Goal: Find specific page/section: Find specific page/section

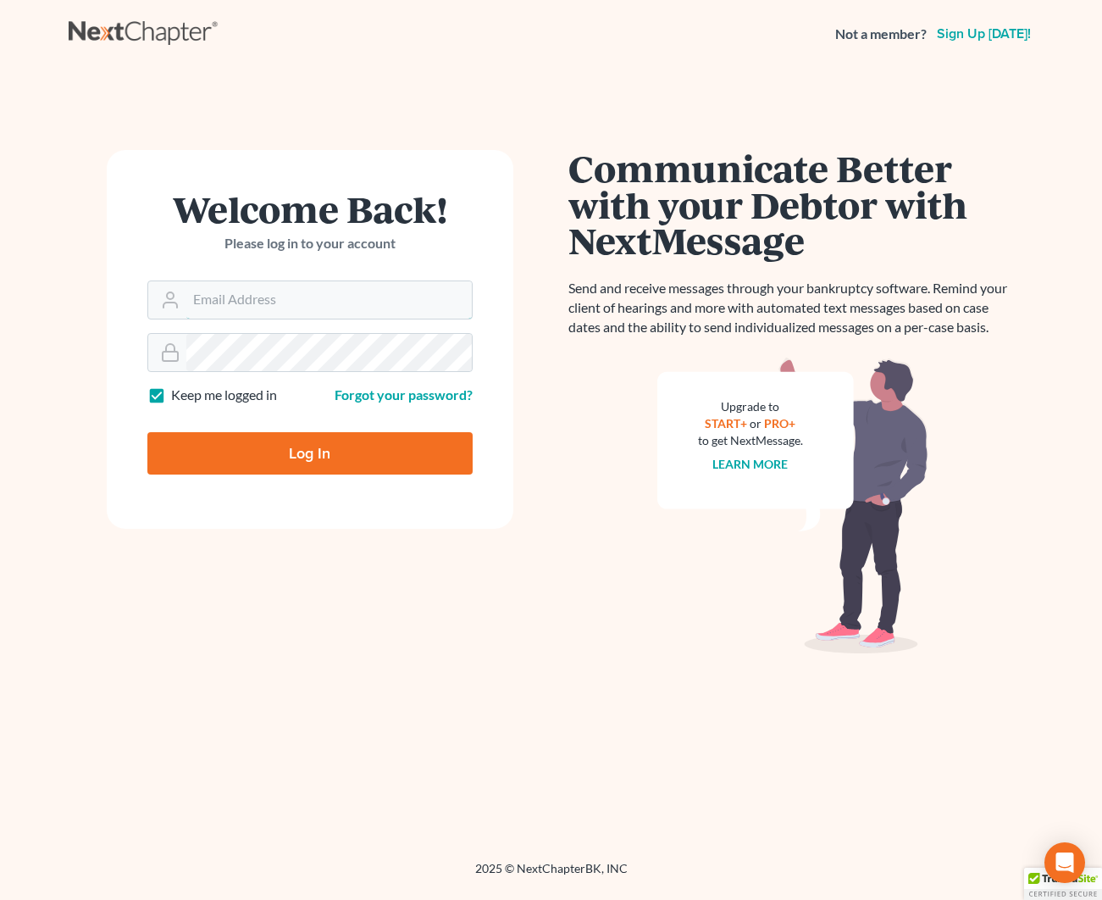
type input "[EMAIL_ADDRESS][DOMAIN_NAME]"
click at [318, 449] on input "Log In" at bounding box center [309, 453] width 325 height 42
type input "Thinking..."
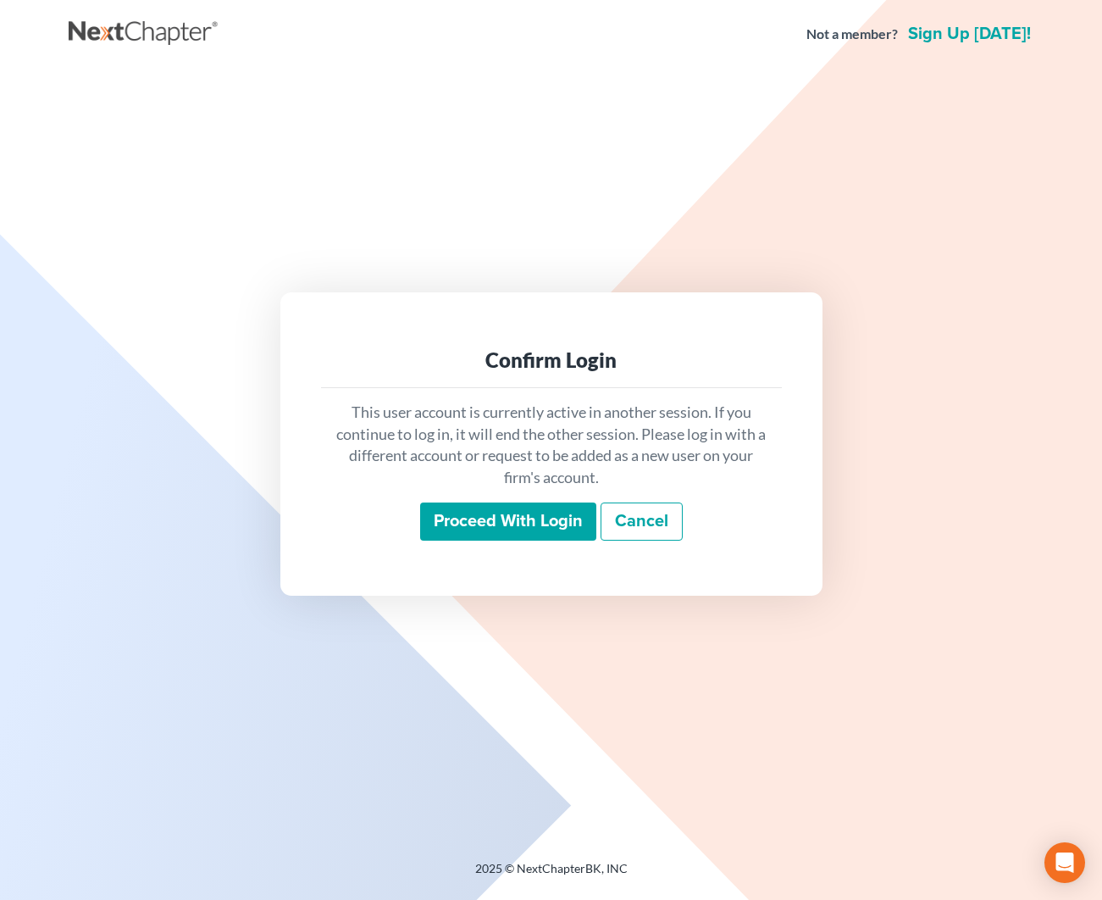
click at [550, 515] on input "Proceed with login" at bounding box center [508, 522] width 176 height 39
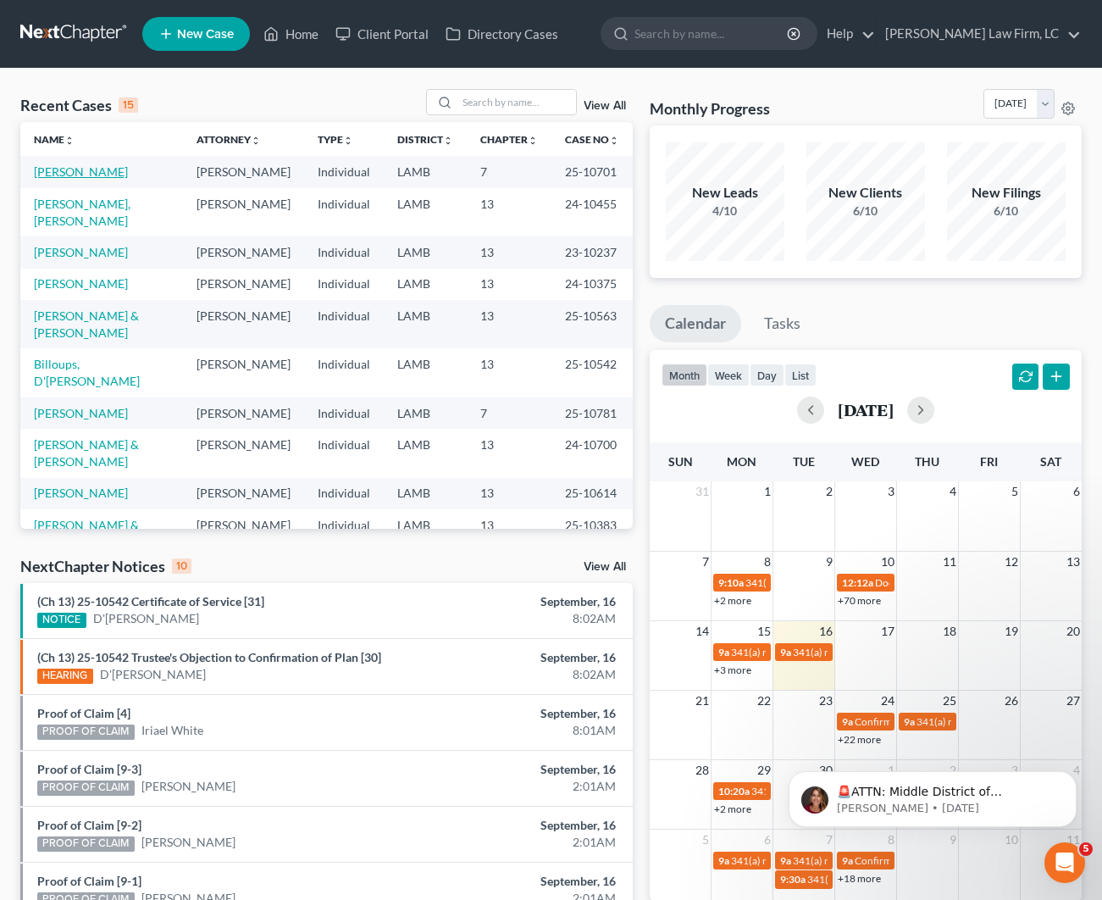
click at [110, 174] on link "[PERSON_NAME]" at bounding box center [81, 171] width 94 height 14
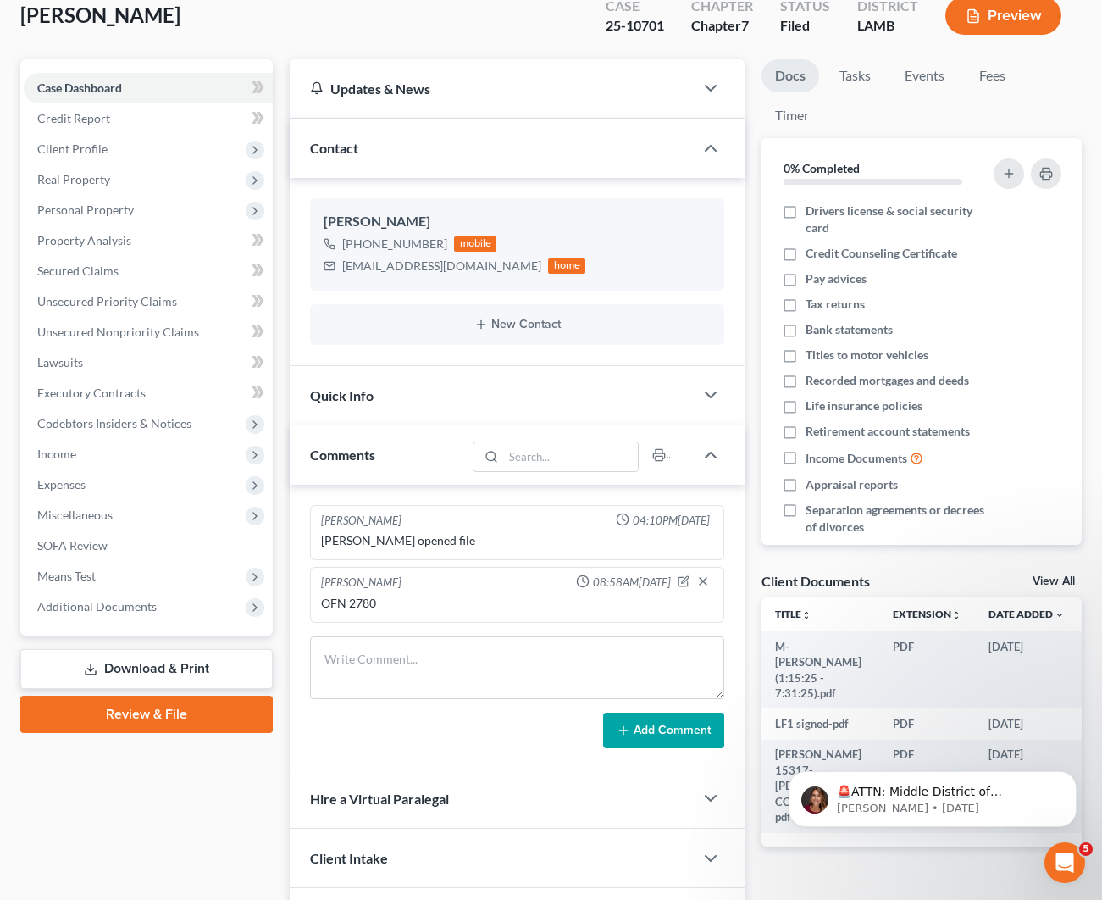
scroll to position [107, 0]
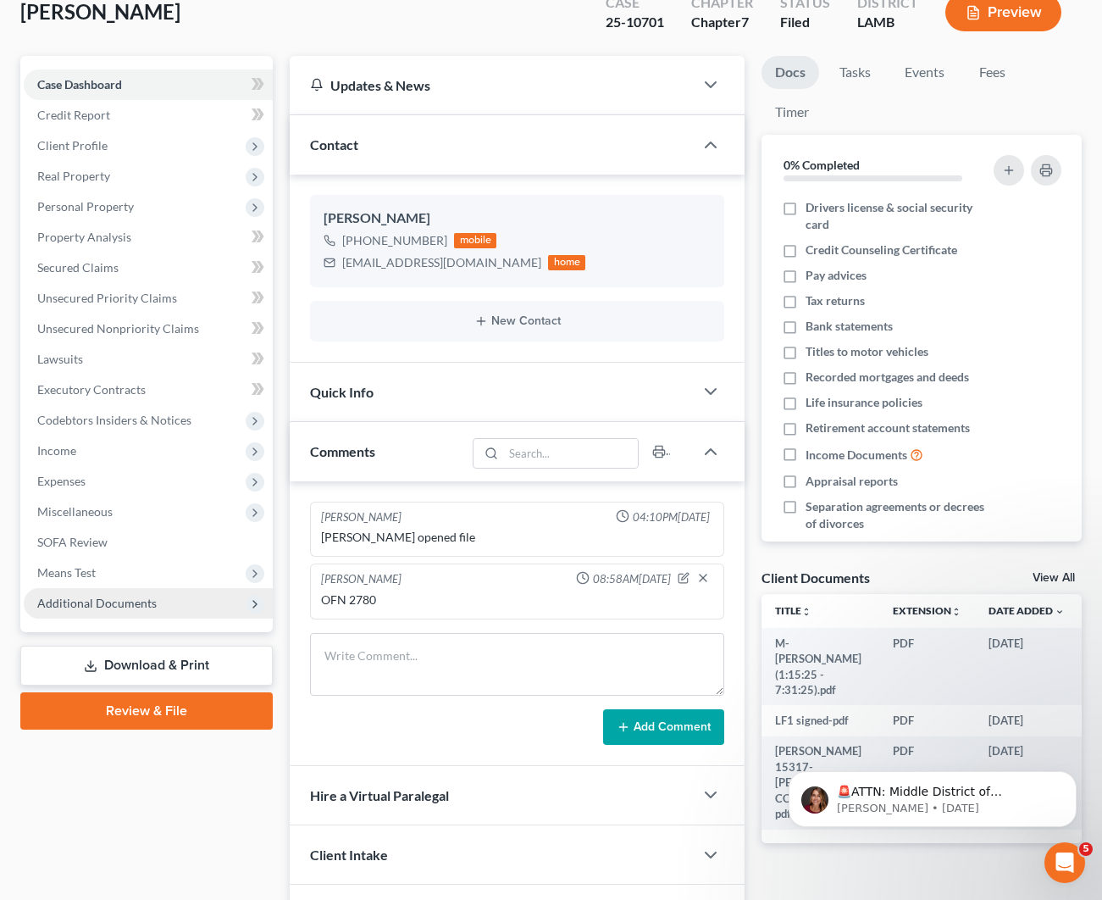
drag, startPoint x: 135, startPoint y: 612, endPoint x: 148, endPoint y: 609, distance: 13.8
click at [135, 612] on span "Additional Documents" at bounding box center [148, 603] width 249 height 31
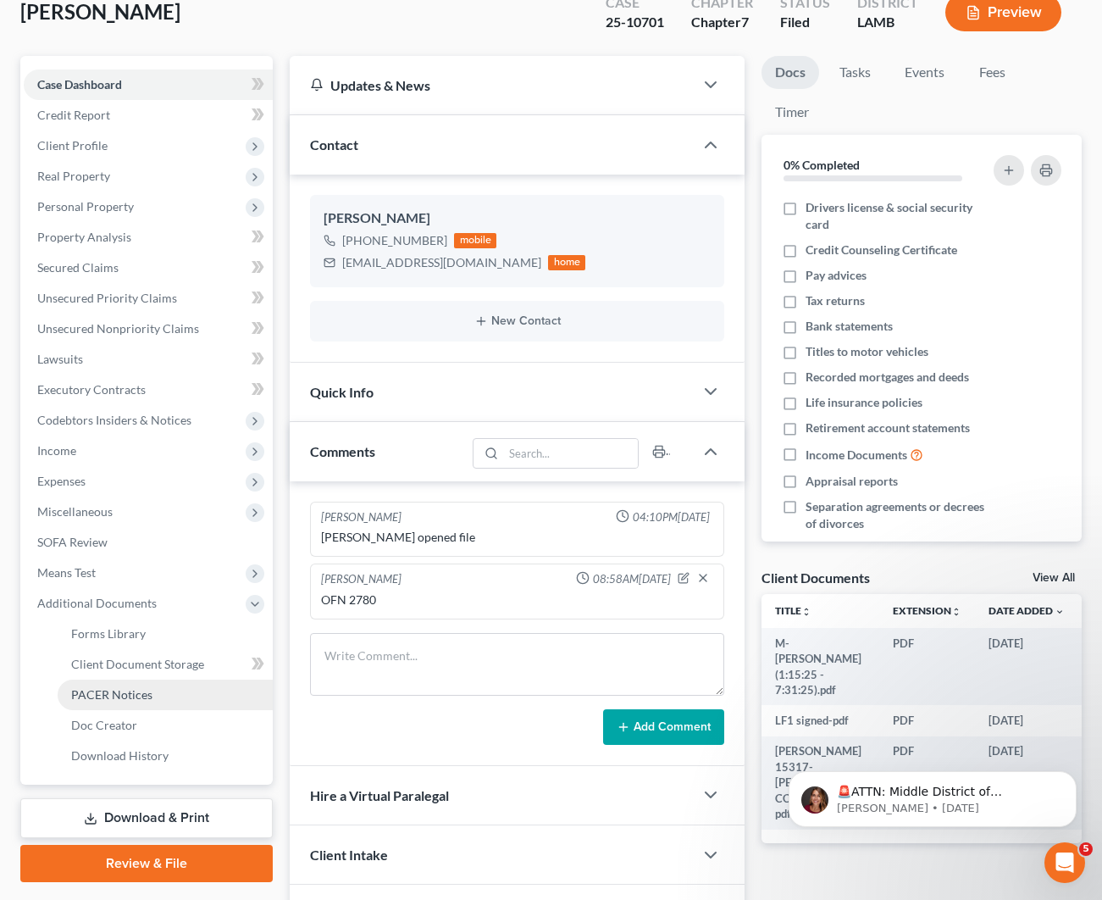
click at [171, 696] on link "PACER Notices" at bounding box center [165, 695] width 215 height 31
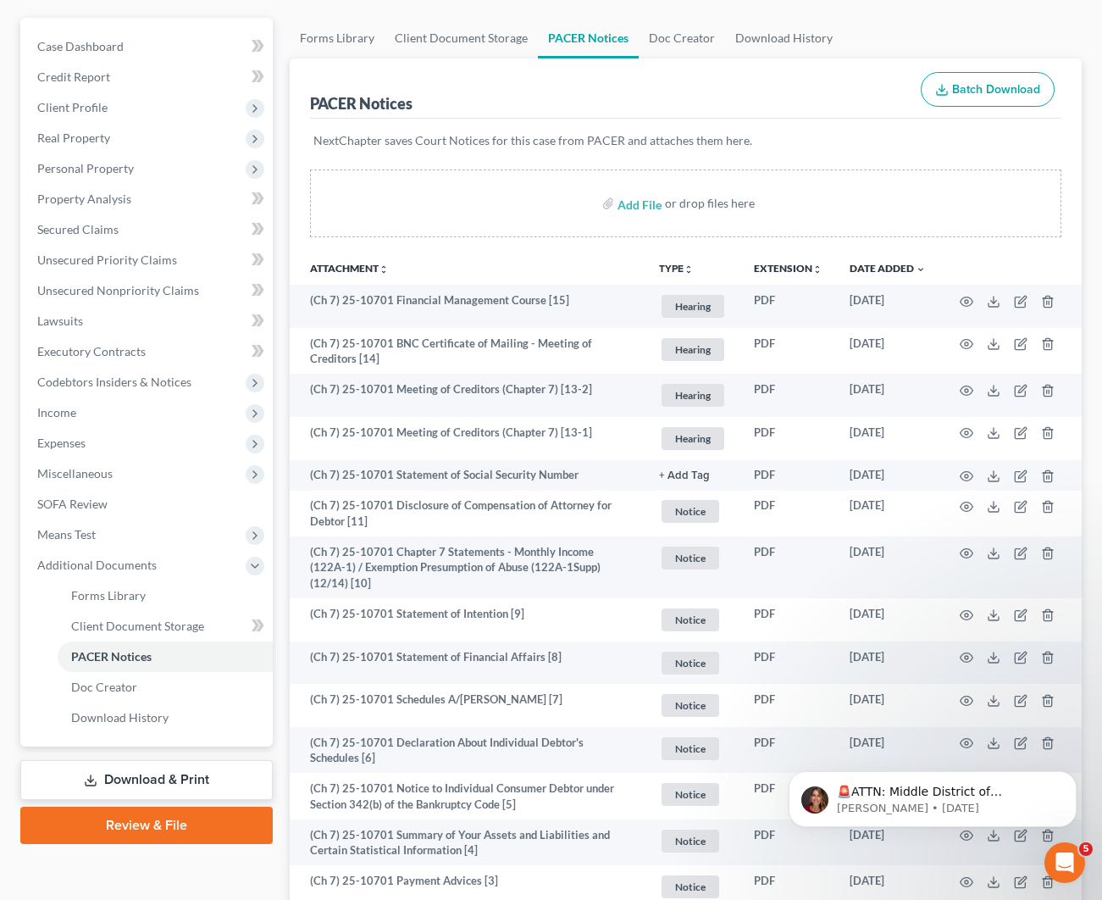
scroll to position [153, 0]
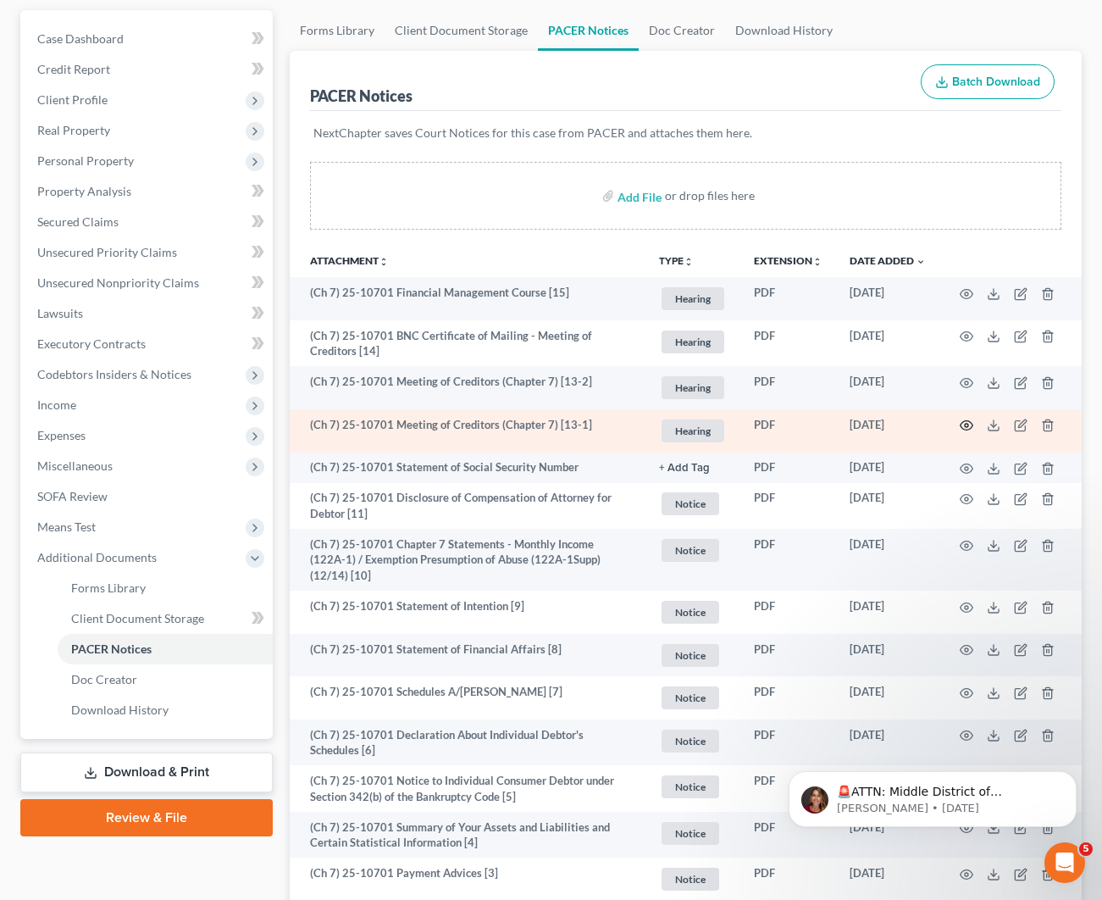
click at [969, 425] on circle "button" at bounding box center [966, 425] width 3 height 3
